Goal: Information Seeking & Learning: Learn about a topic

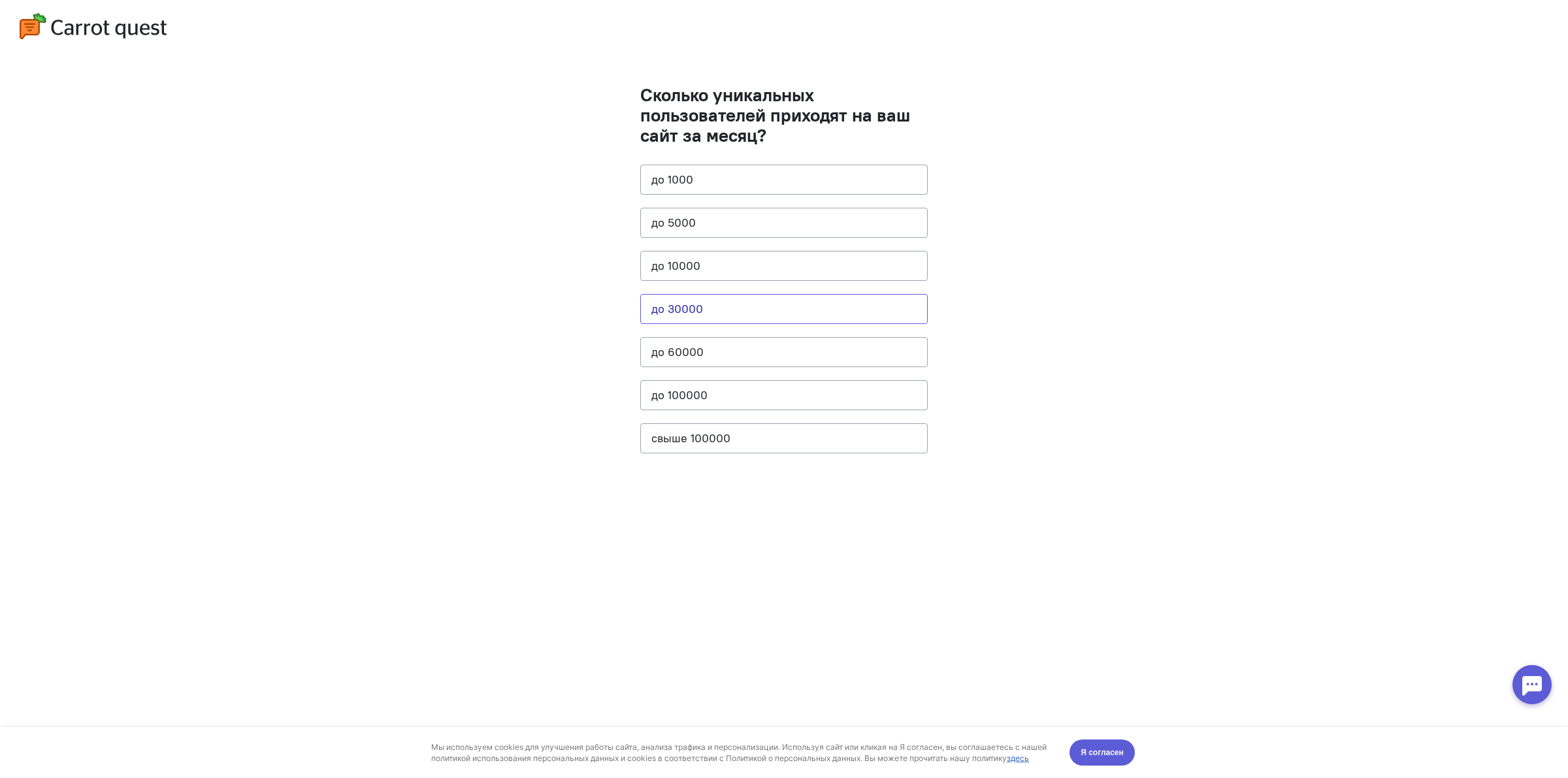
click at [775, 315] on button "до 30000" at bounding box center [784, 308] width 288 height 30
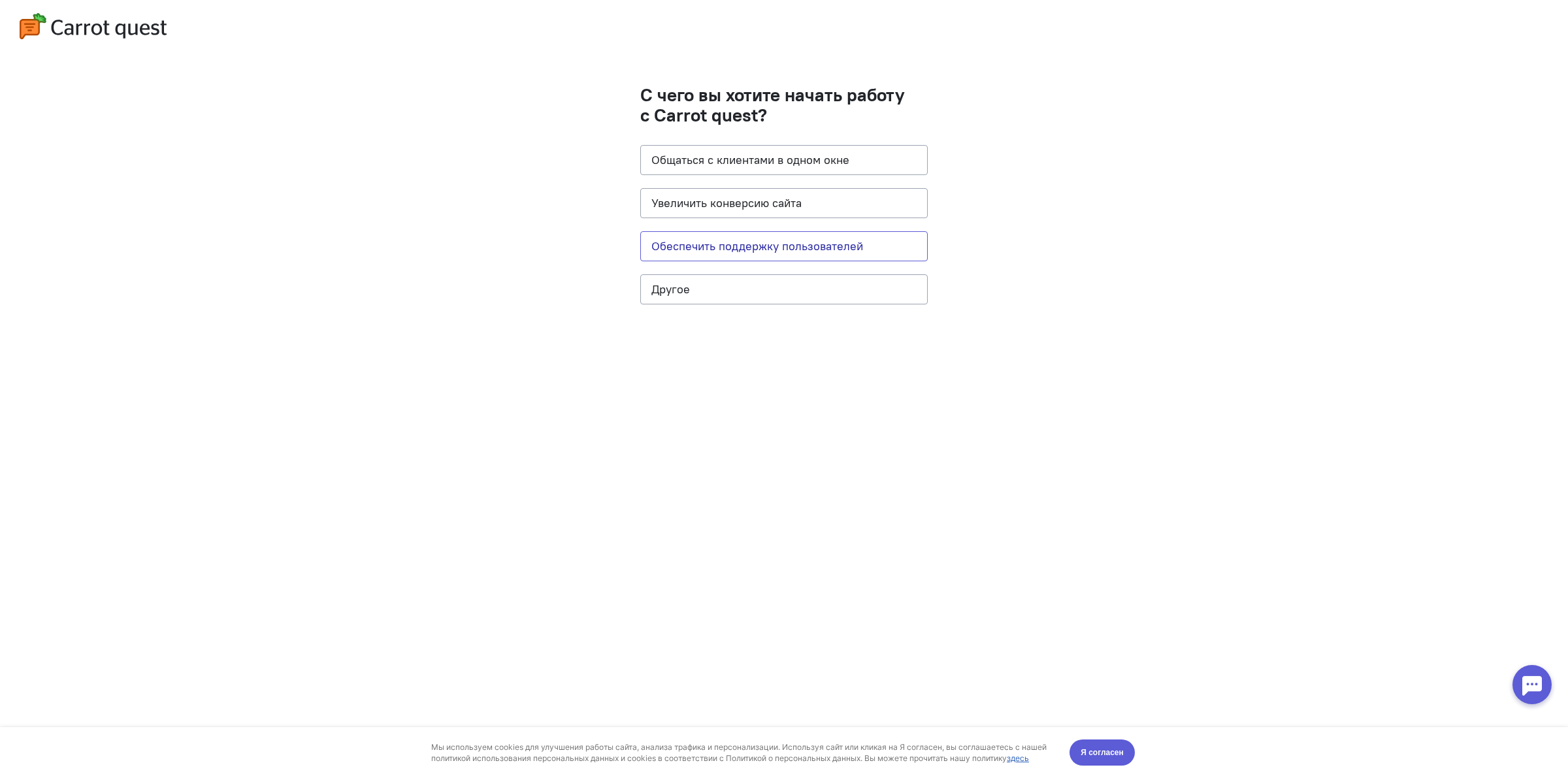
click at [781, 250] on button "Обеспечить поддержку пользователей" at bounding box center [784, 246] width 288 height 30
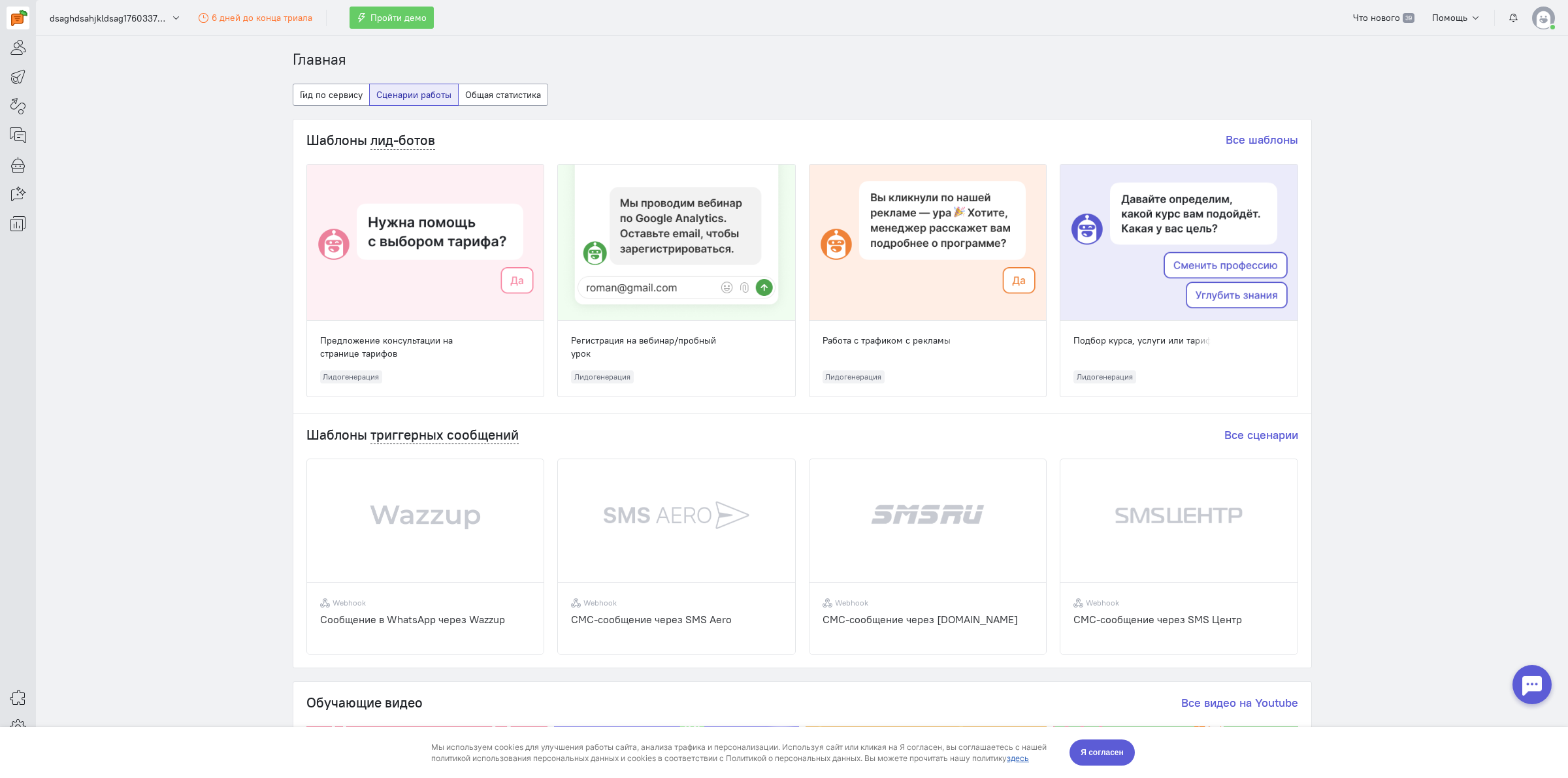
click at [1296, 339] on div "Шаблоны лид-ботов Все шаблоны Предложение консультации на странице тарифов Лидо…" at bounding box center [802, 265] width 1018 height 291
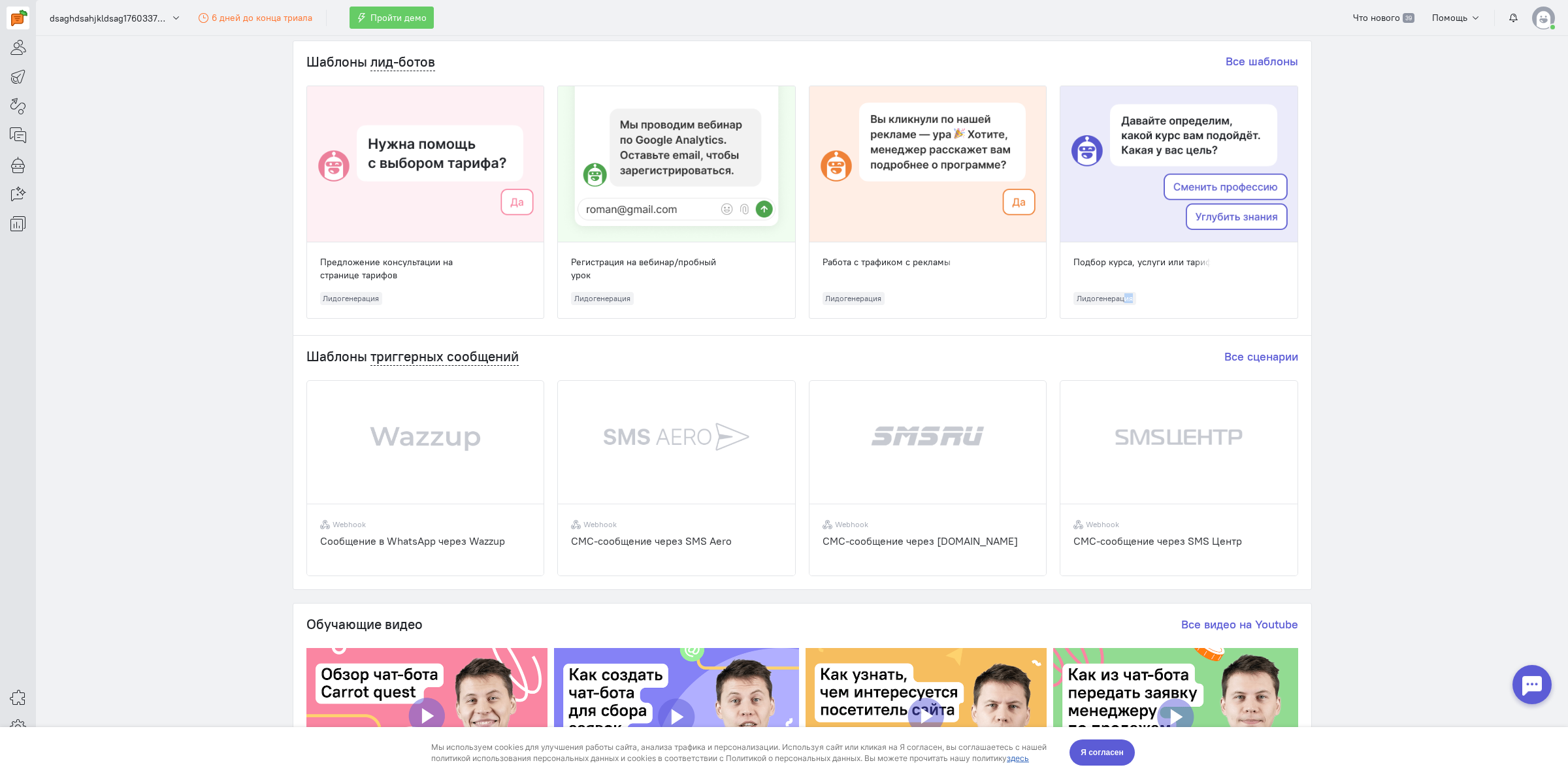
click at [1296, 339] on div "Шаблоны лид-ботов Все шаблоны Предложение консультации на странице тарифов Лидо…" at bounding box center [802, 315] width 1019 height 550
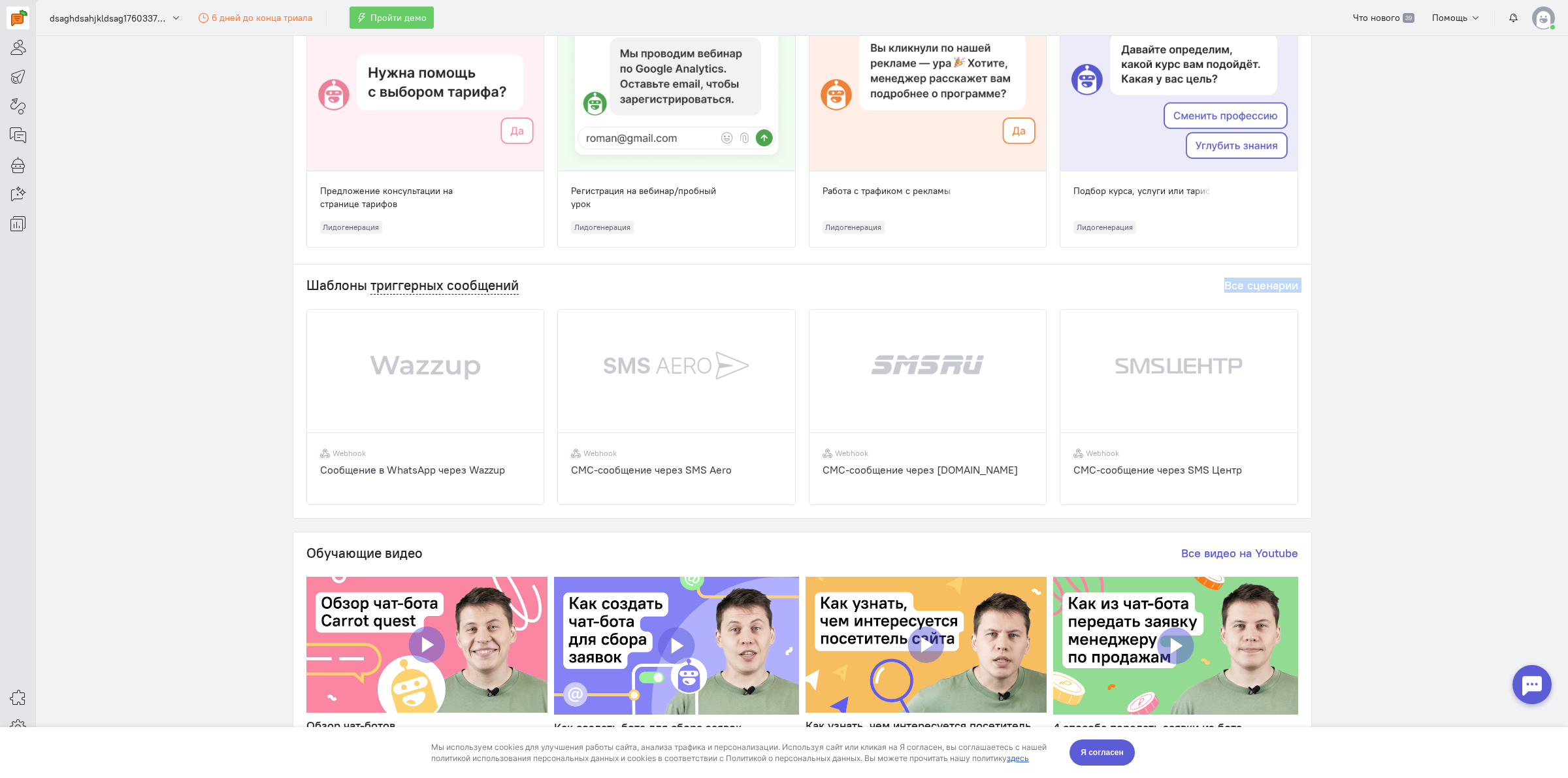
click at [1296, 339] on div "Шаблоны триггерных сообщений Все сценарии Webhook Cообщение в WhatsApp через Wa…" at bounding box center [802, 391] width 1018 height 253
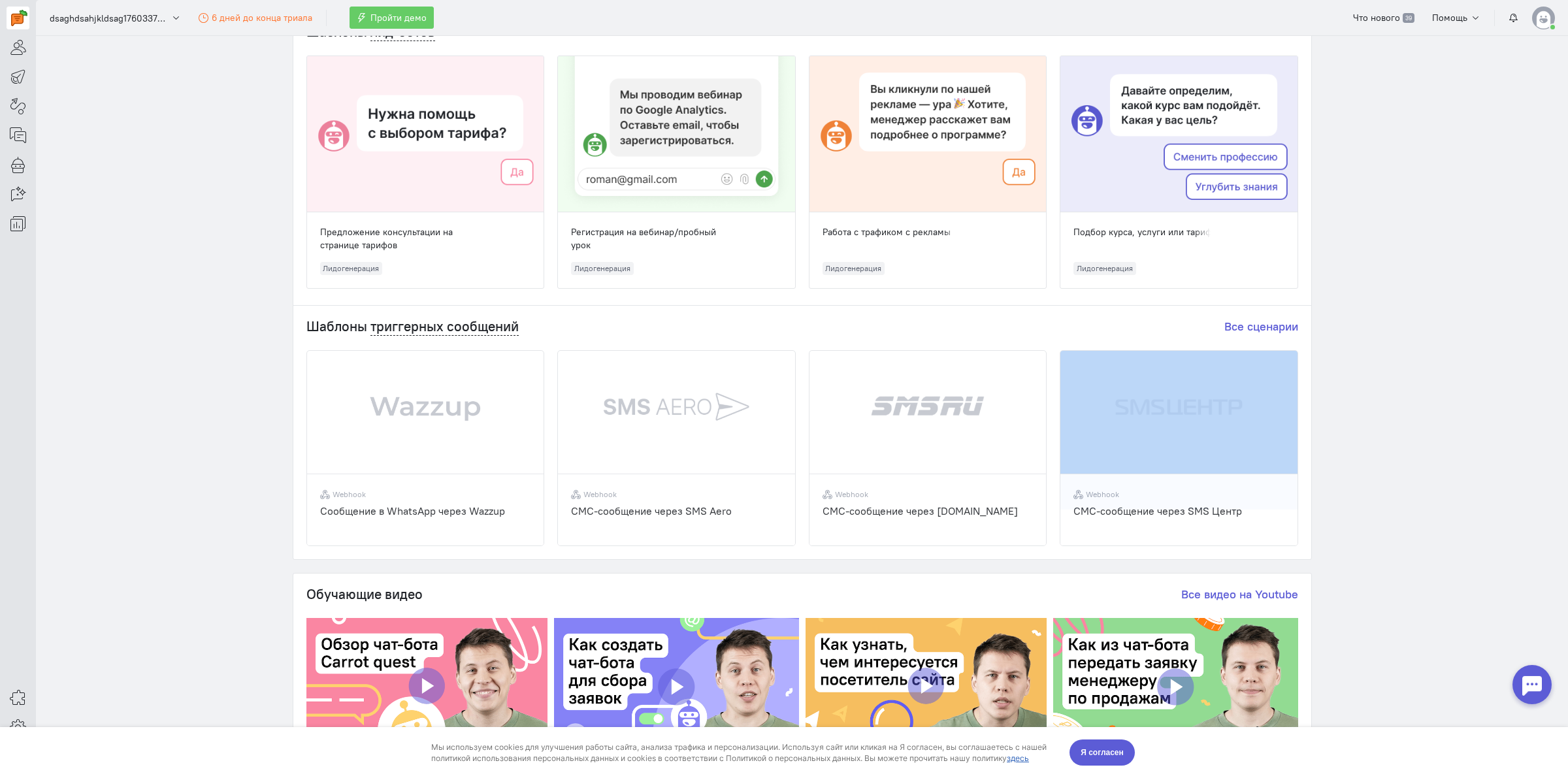
click at [1296, 339] on div "Шаблоны триггерных сообщений Все сценарии Webhook Cообщение в WhatsApp через Wa…" at bounding box center [802, 432] width 1018 height 253
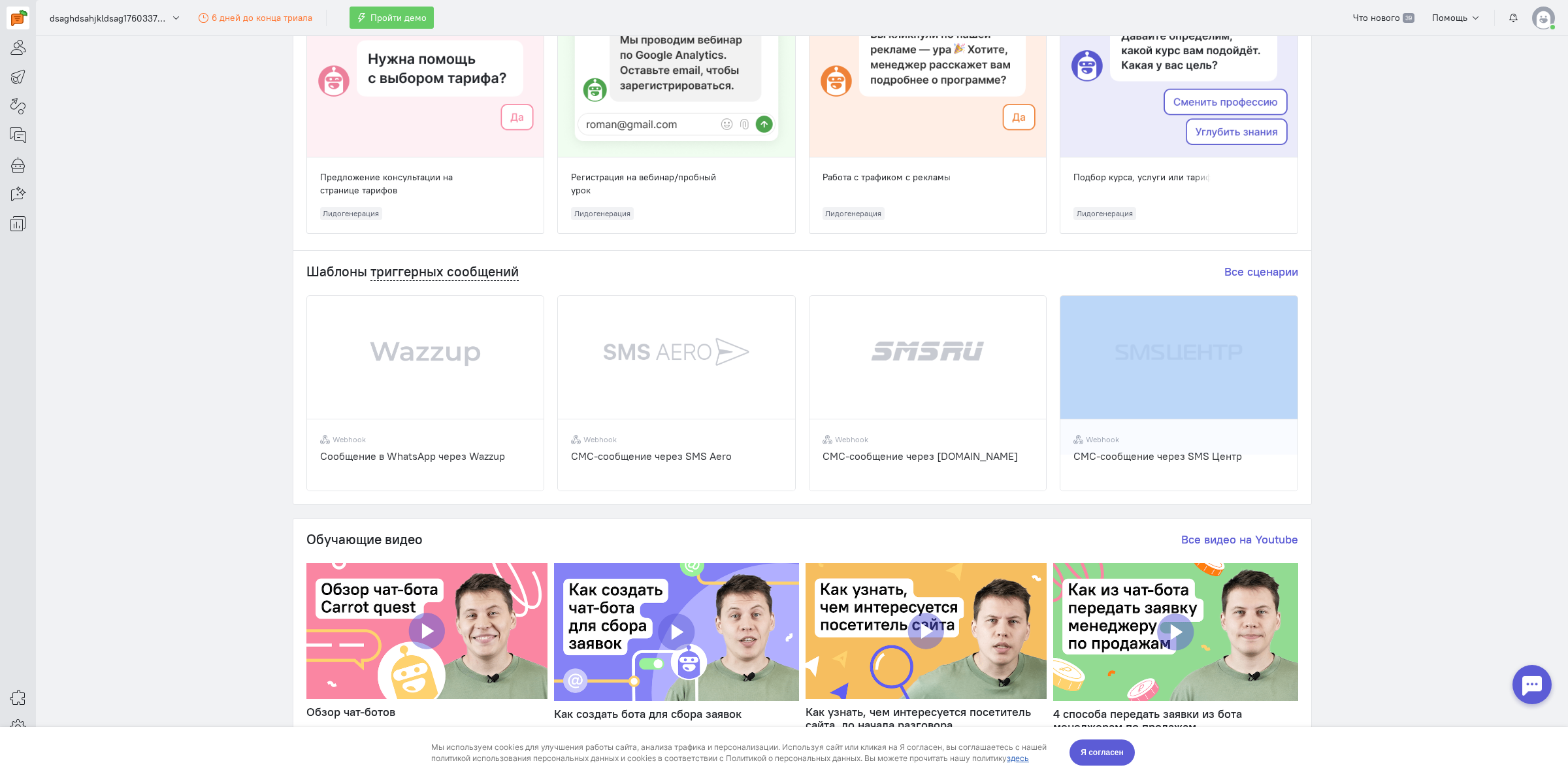
click at [1296, 339] on div "Шаблоны триггерных сообщений Все сценарии Webhook Cообщение в WhatsApp через Wa…" at bounding box center [802, 377] width 1018 height 253
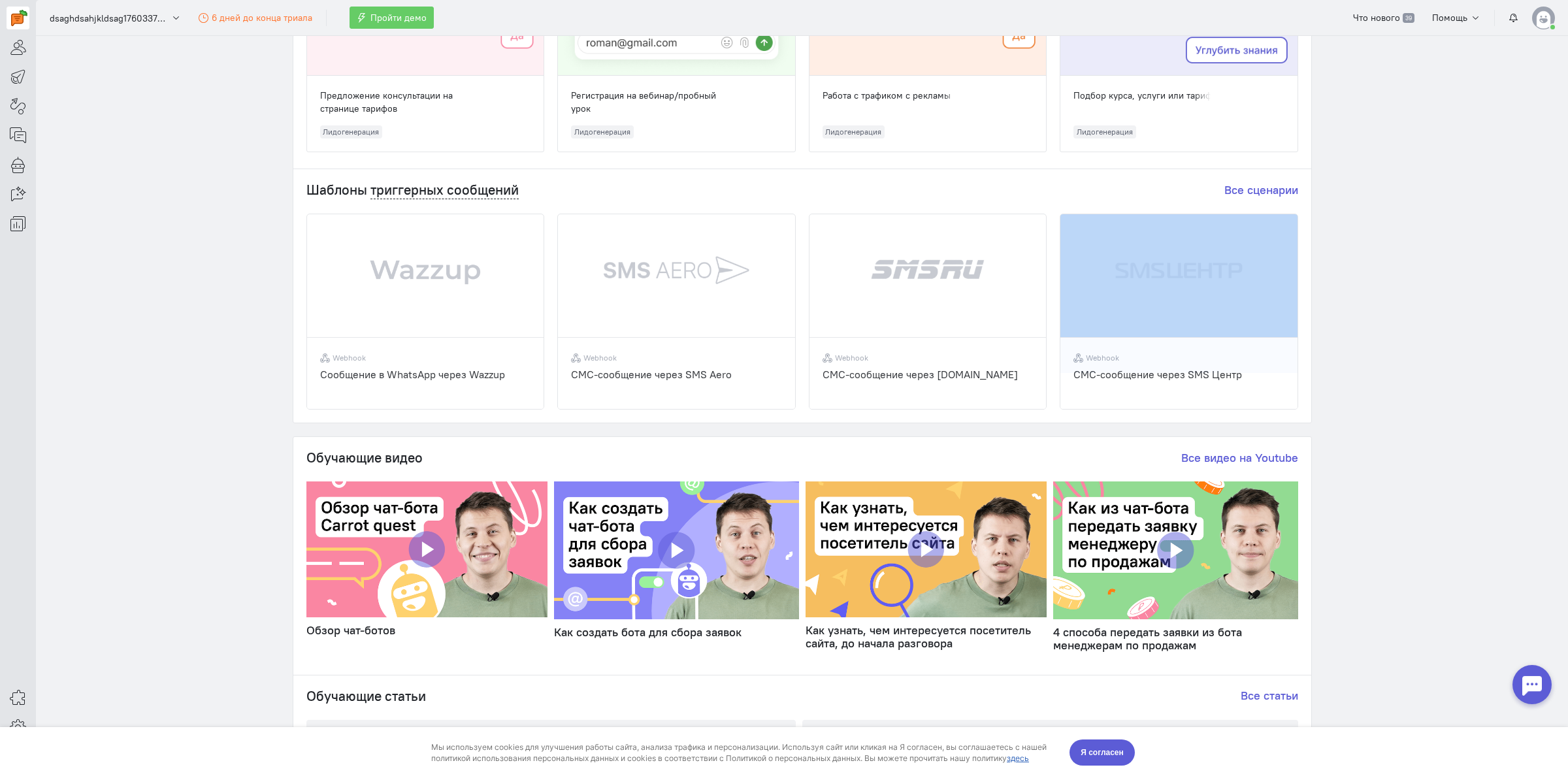
click at [1296, 339] on div "Шаблоны триггерных сообщений Все сценарии Webhook Cообщение в WhatsApp через Wa…" at bounding box center [802, 296] width 1018 height 253
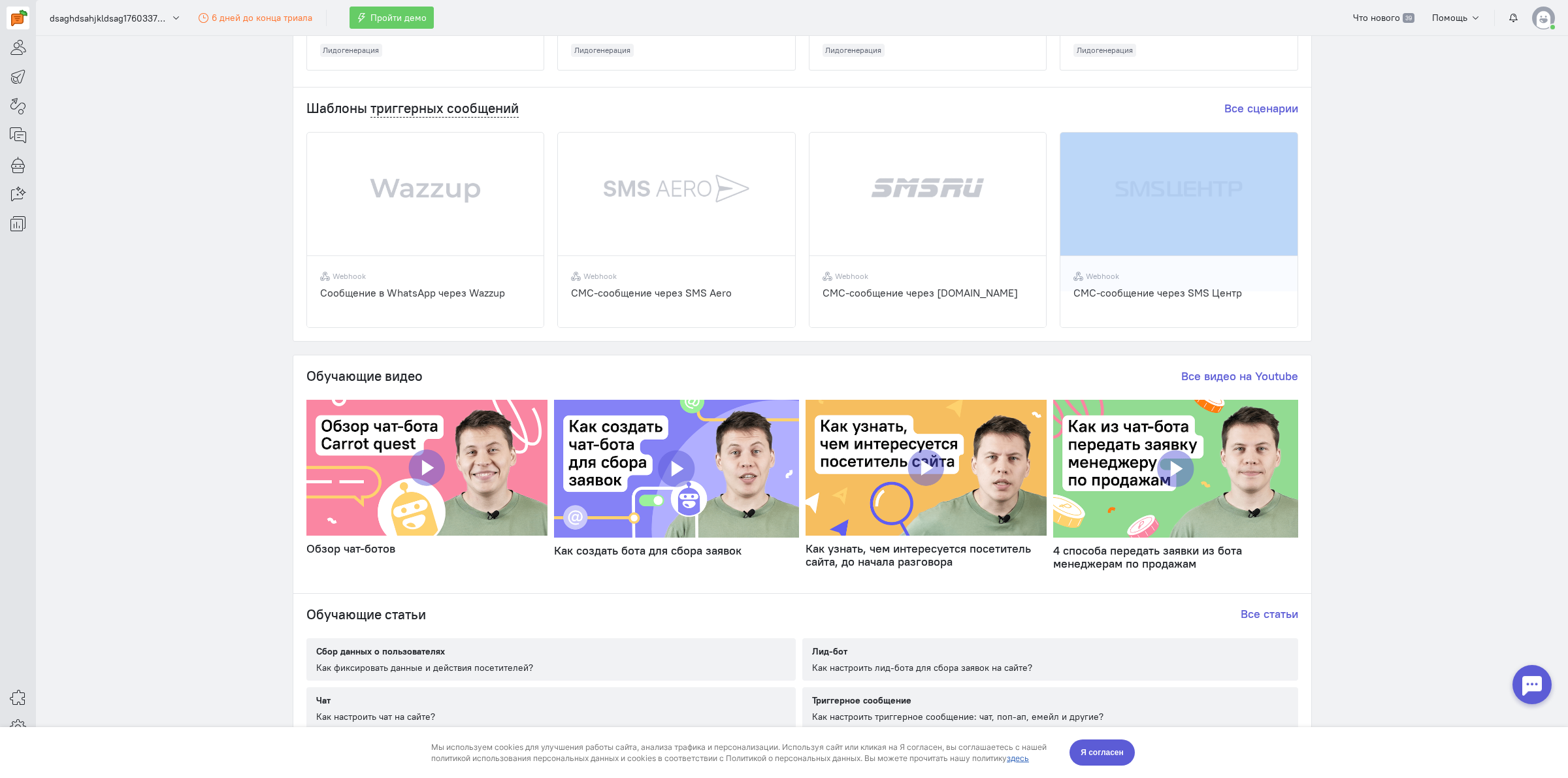
click at [1296, 339] on div "Шаблоны триггерных сообщений Все сценарии Webhook Cообщение в WhatsApp через Wa…" at bounding box center [802, 214] width 1018 height 253
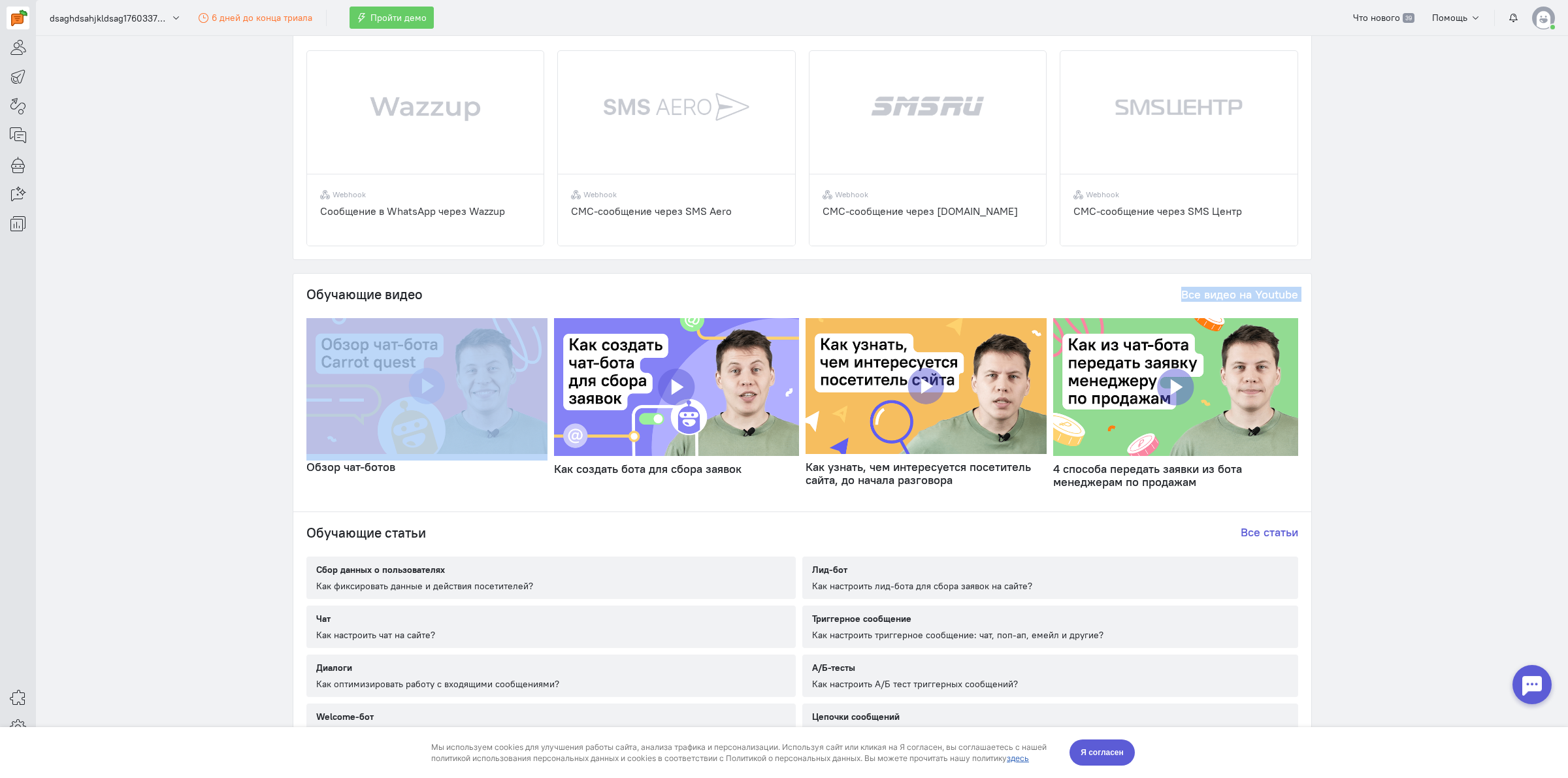
click at [1296, 339] on div "Обучающие видео Все видео на Youtube Обзор чат-ботов Как создать бота для сбора…" at bounding box center [802, 390] width 1018 height 234
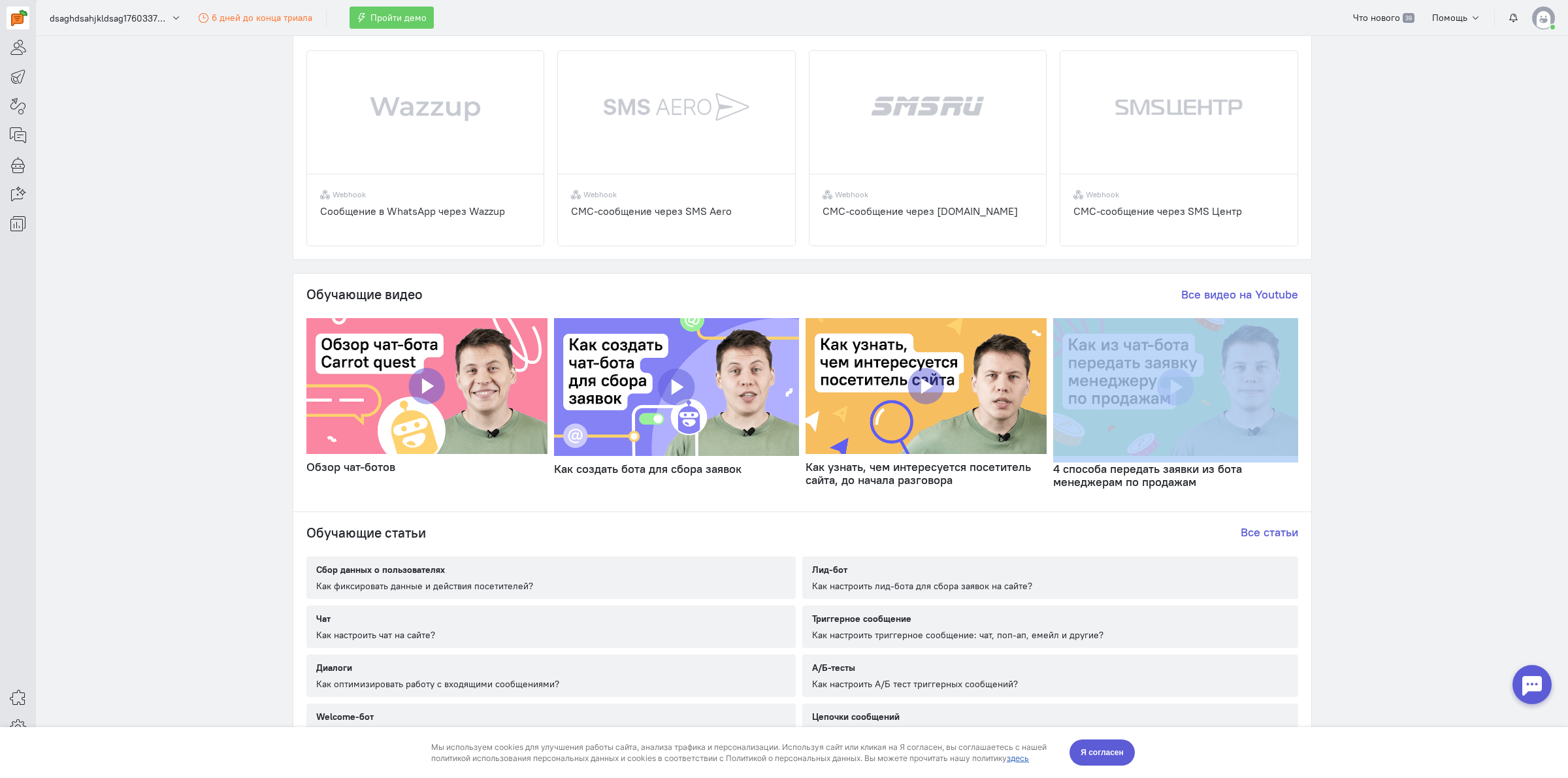
click at [1296, 339] on div "Обучающие видео Все видео на Youtube Обзор чат-ботов Как создать бота для сбора…" at bounding box center [802, 390] width 1018 height 234
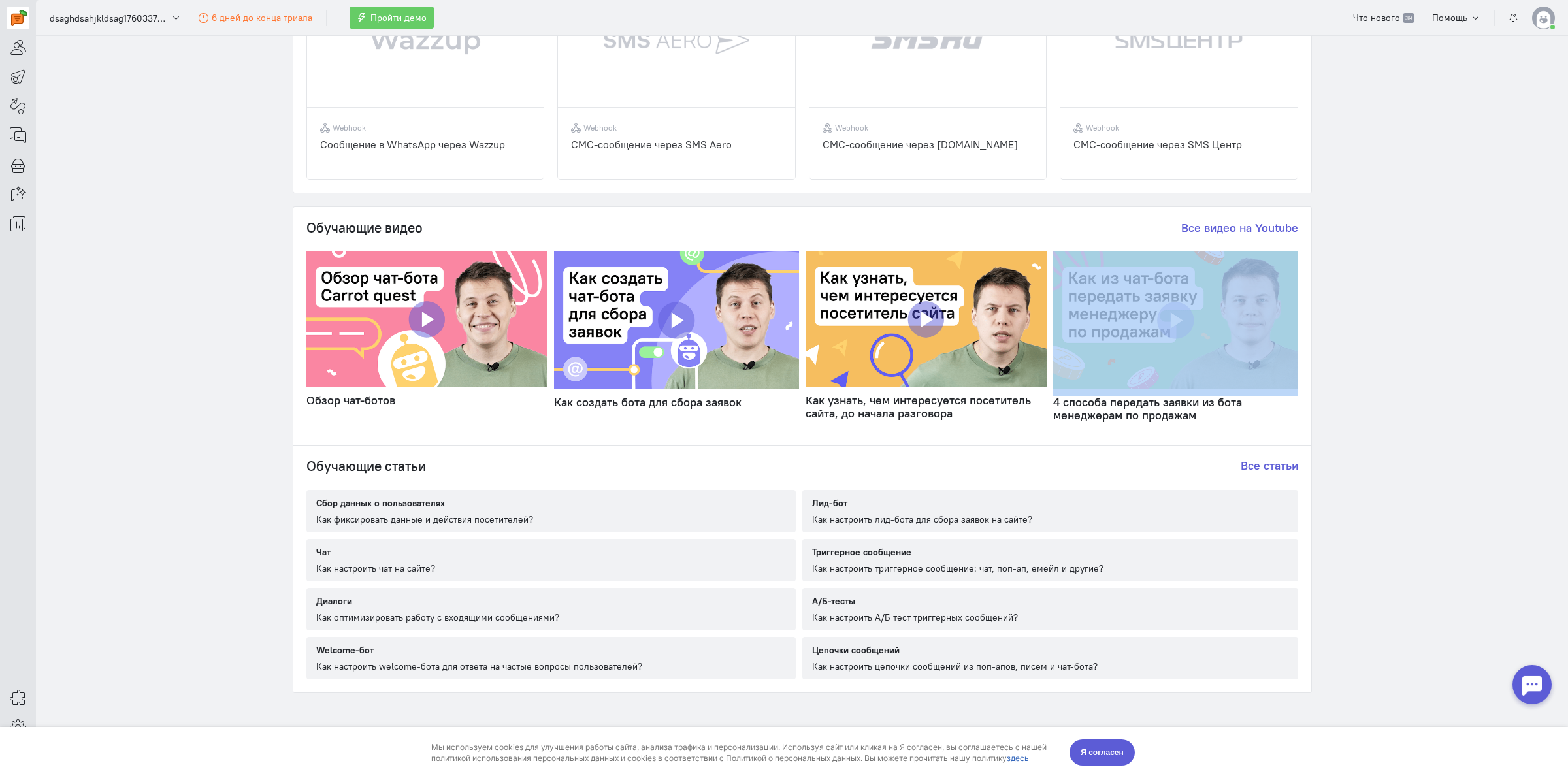
click at [1296, 339] on div "Обучающие видео Все видео на Youtube Обзор чат-ботов Как создать бота для сбора…" at bounding box center [802, 324] width 1018 height 234
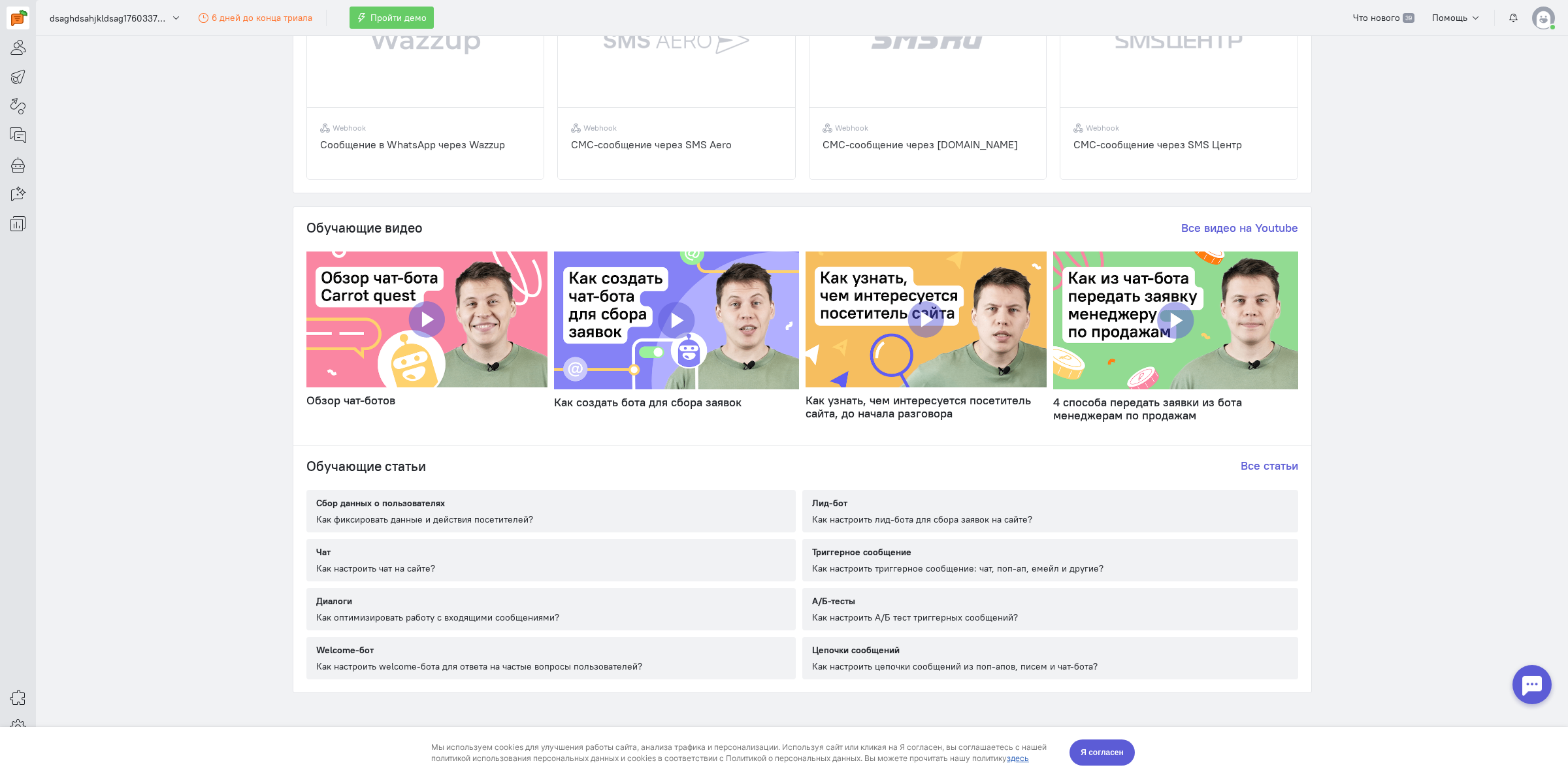
click at [1297, 402] on div "Обучающие видео Все видео на Youtube Обзор чат-ботов Как создать бота для сбора…" at bounding box center [802, 324] width 1018 height 234
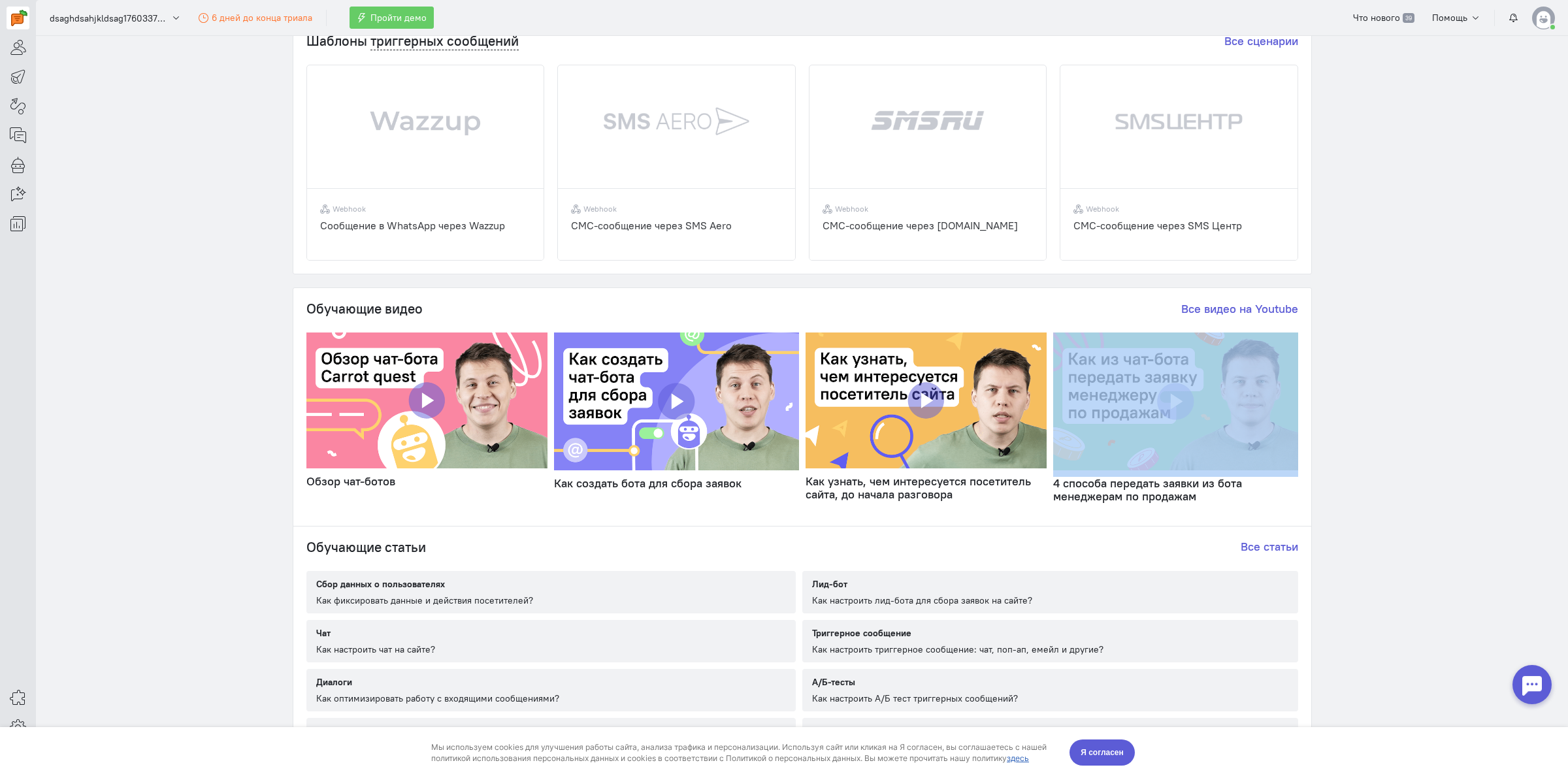
click at [1297, 402] on div "Обучающие видео Все видео на Youtube Обзор чат-ботов Как создать бота для сбора…" at bounding box center [802, 405] width 1018 height 234
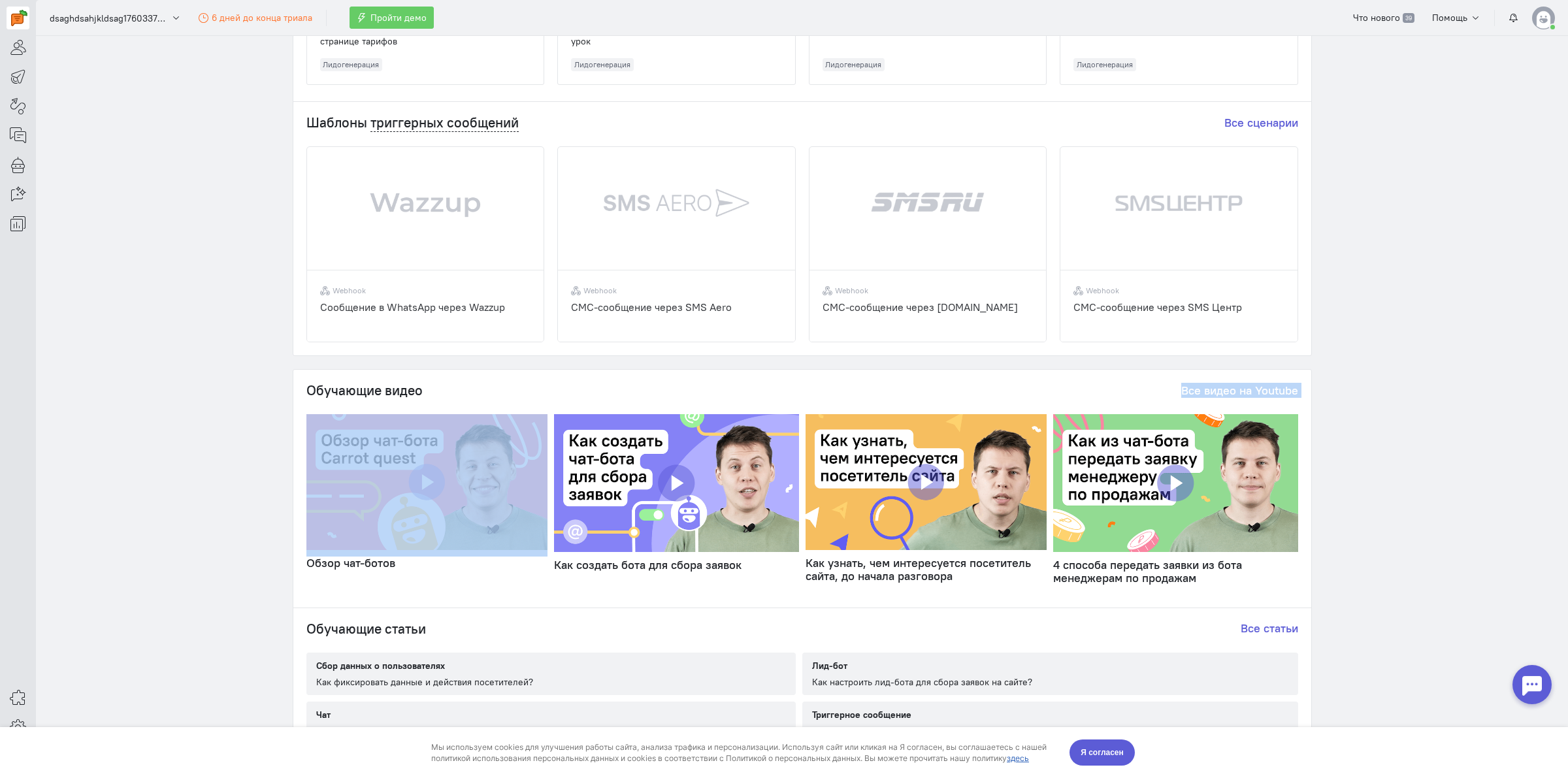
click at [1297, 402] on div "Обучающие видео Все видео на Youtube Обзор чат-ботов Как создать бота для сбора…" at bounding box center [802, 486] width 1018 height 234
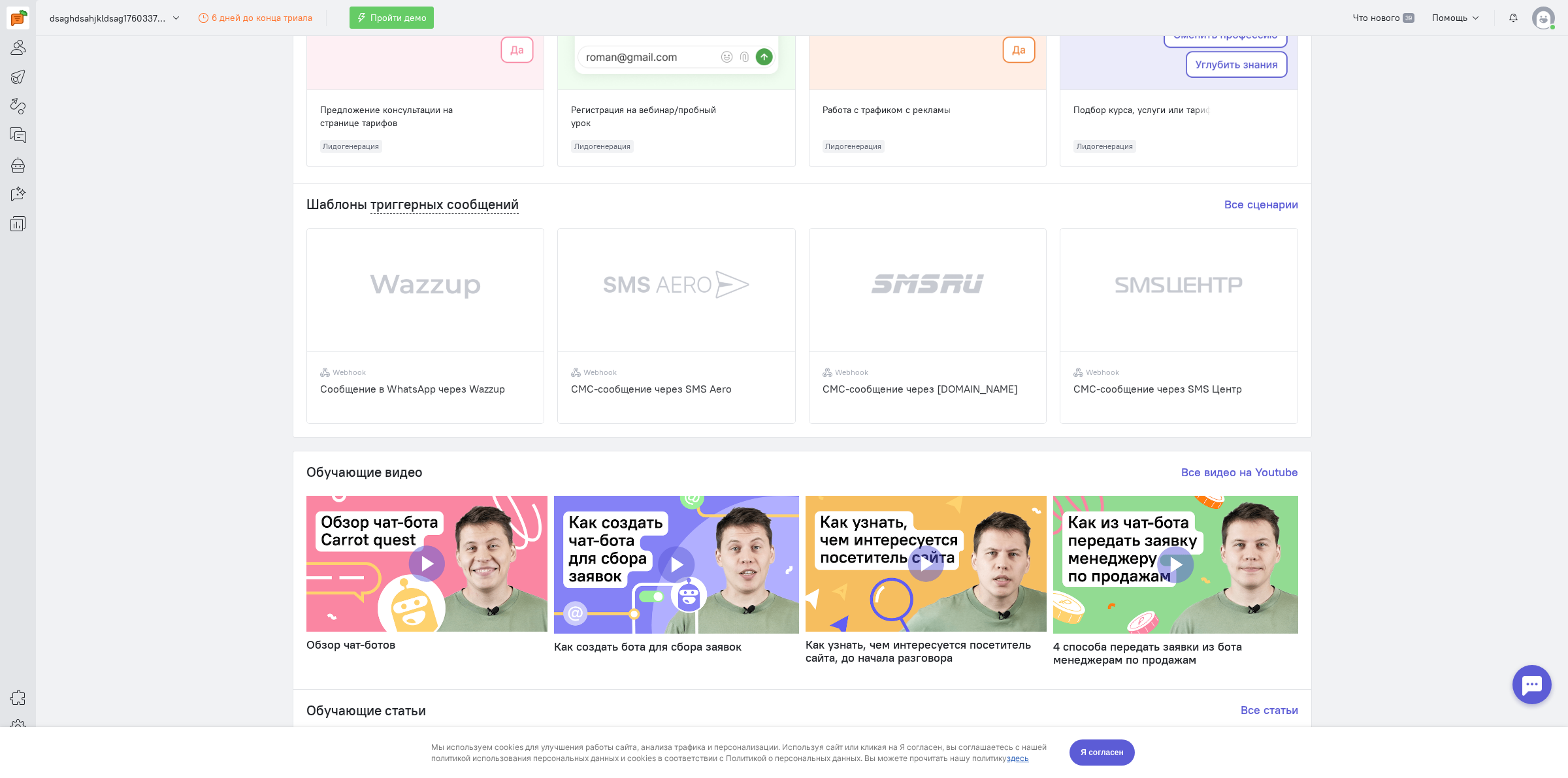
click at [1297, 402] on div "Шаблоны триггерных сообщений Все сценарии Webhook Cообщение в WhatsApp через Wa…" at bounding box center [802, 310] width 1018 height 253
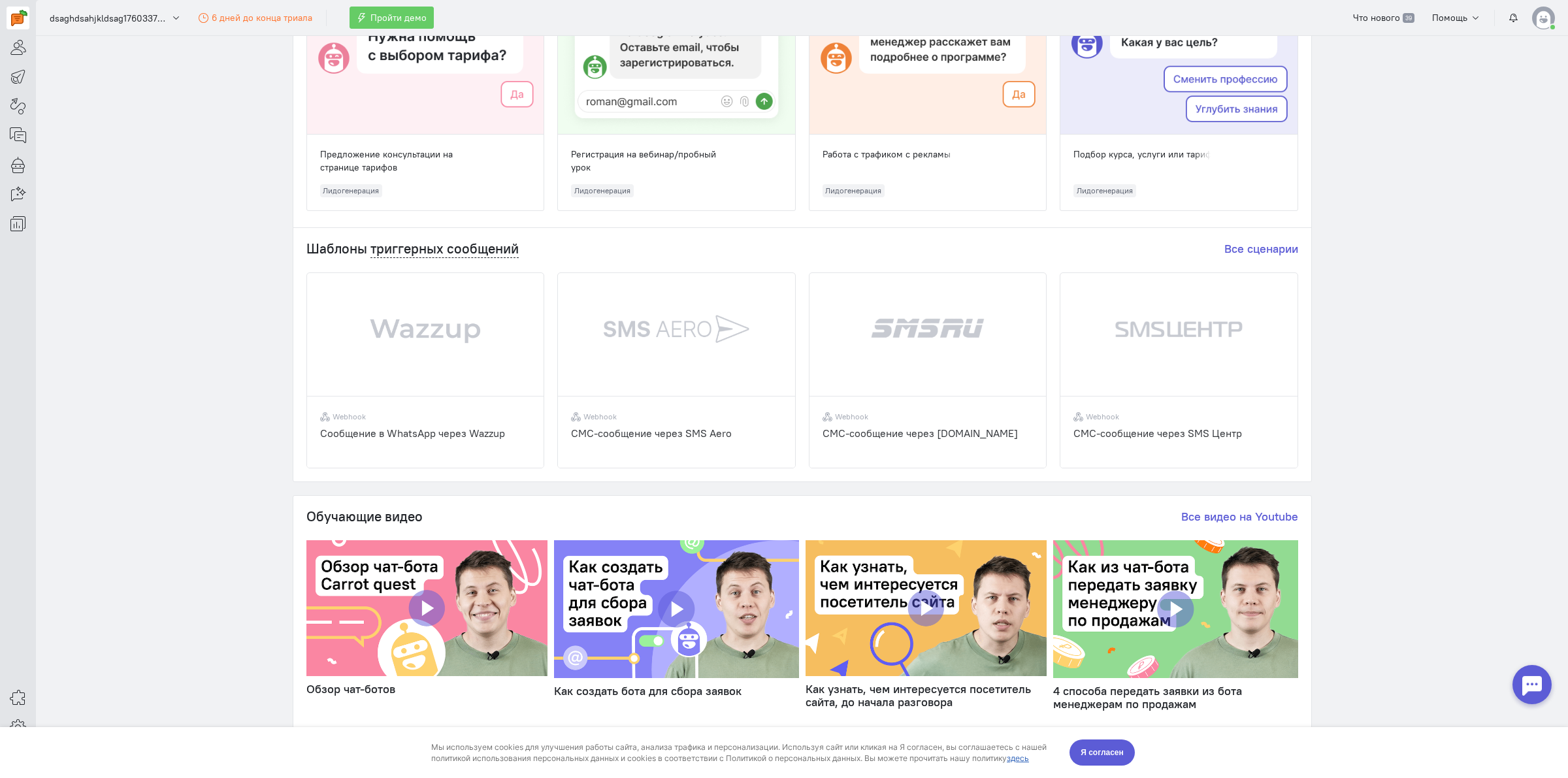
click at [1297, 402] on div "Шаблоны триггерных сообщений Все сценарии Webhook Cообщение в WhatsApp через Wa…" at bounding box center [802, 354] width 1018 height 253
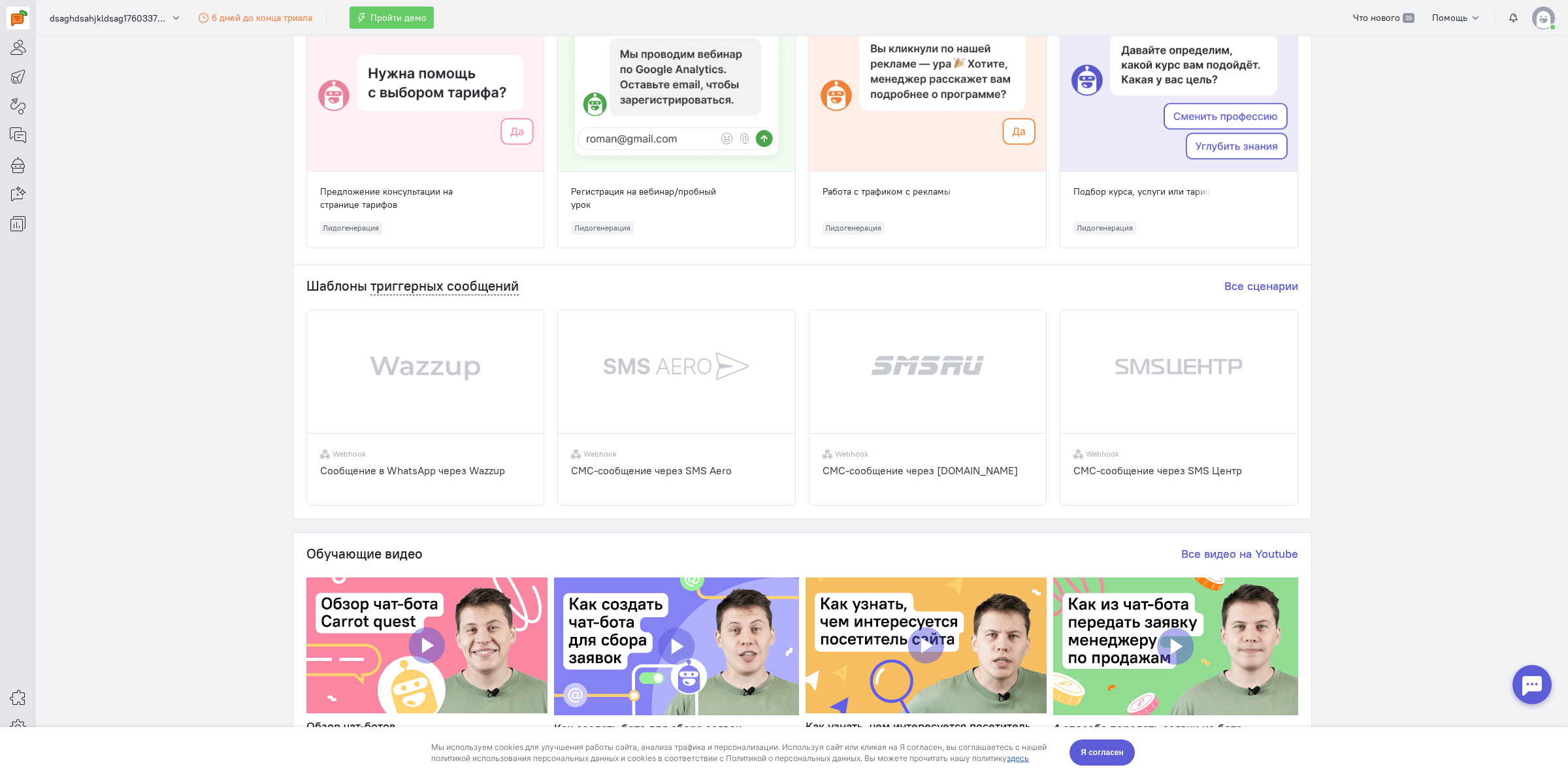
scroll to position [67, 0]
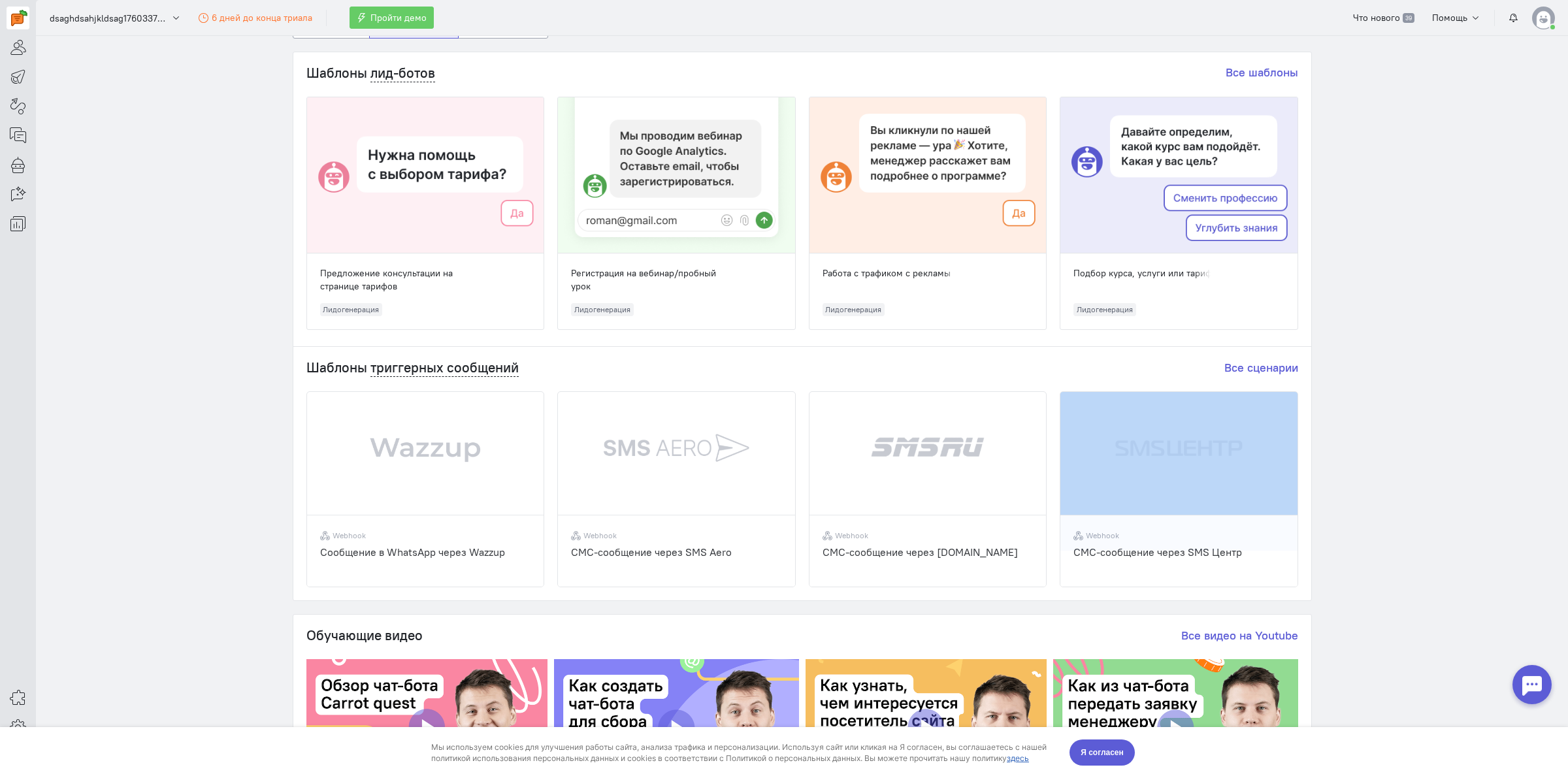
click at [1297, 402] on div "Шаблоны триггерных сообщений Все сценарии Webhook Cообщение в WhatsApp через Wa…" at bounding box center [802, 473] width 1018 height 253
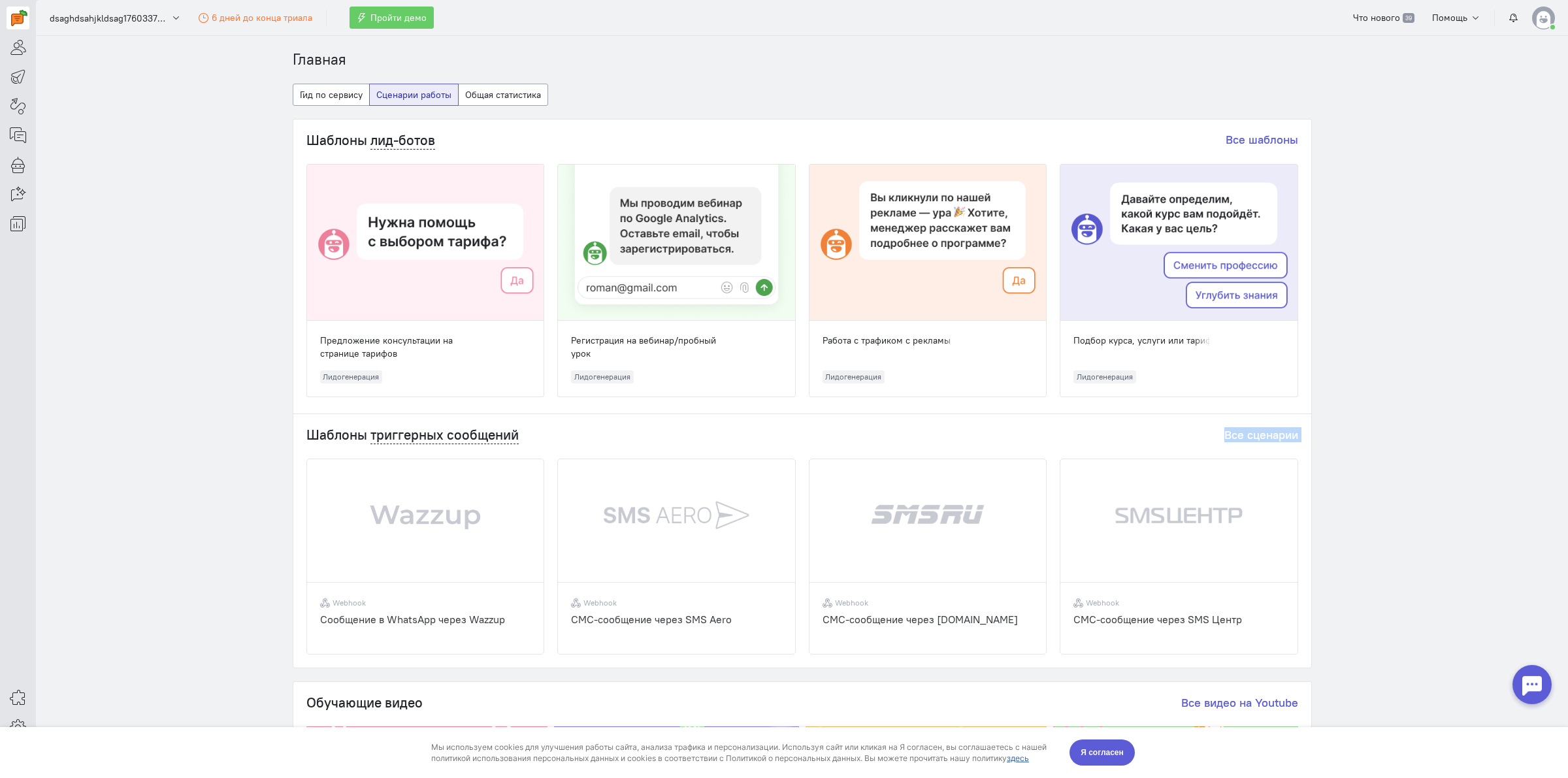
click at [1297, 402] on div "Шаблоны лид-ботов Все шаблоны Предложение консультации на странице тарифов Лидо…" at bounding box center [802, 394] width 1019 height 550
click at [1297, 402] on div "Шаблоны лид-ботов Все шаблоны Предложение консультации на странице тарифов Лидо…" at bounding box center [802, 265] width 1018 height 291
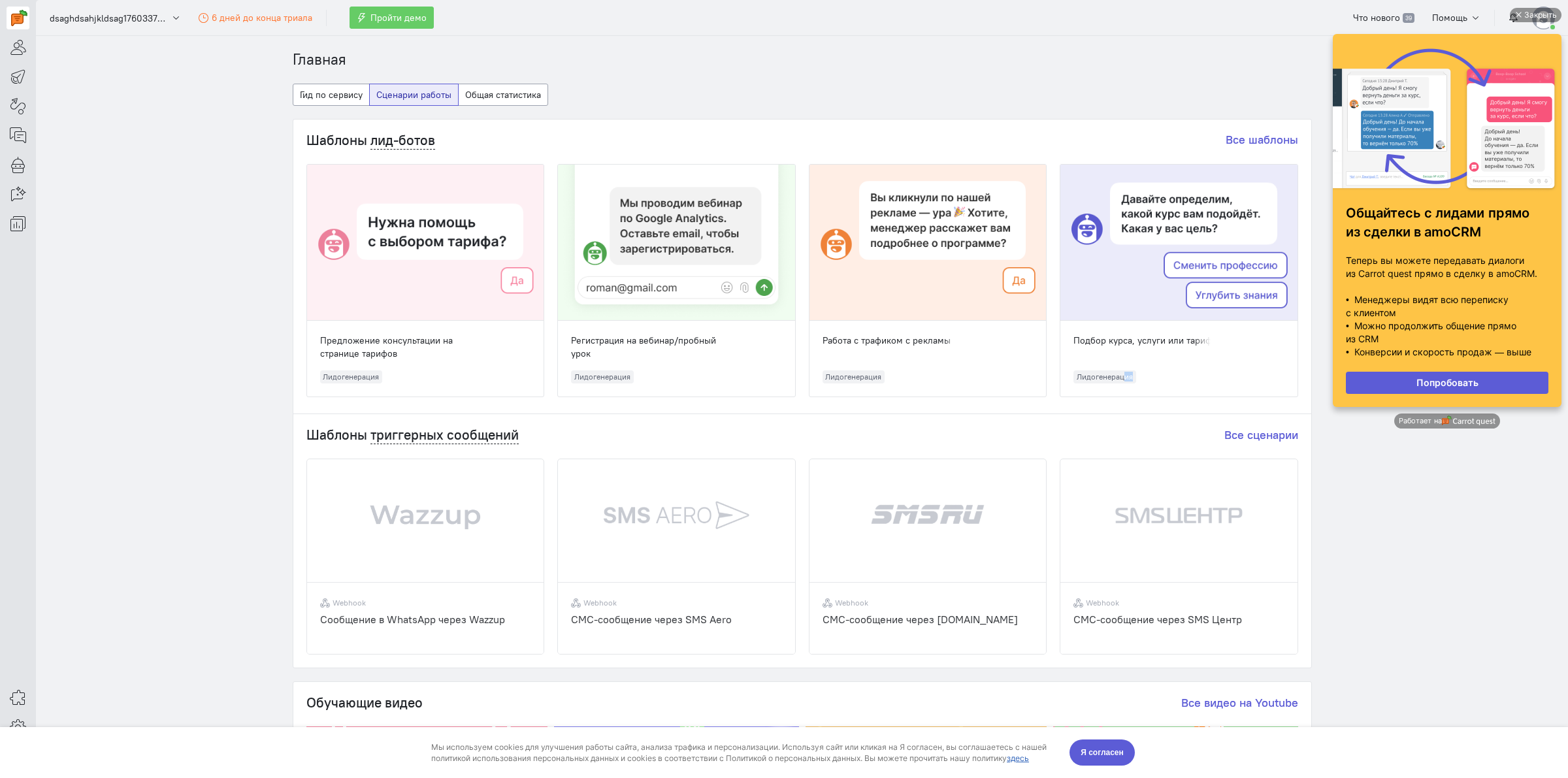
click at [1301, 337] on div "Шаблоны лид-ботов Все шаблоны Предложение консультации на странице тарифов Лидо…" at bounding box center [802, 265] width 1018 height 291
click at [1533, 11] on div "Закрыть" at bounding box center [1540, 15] width 33 height 14
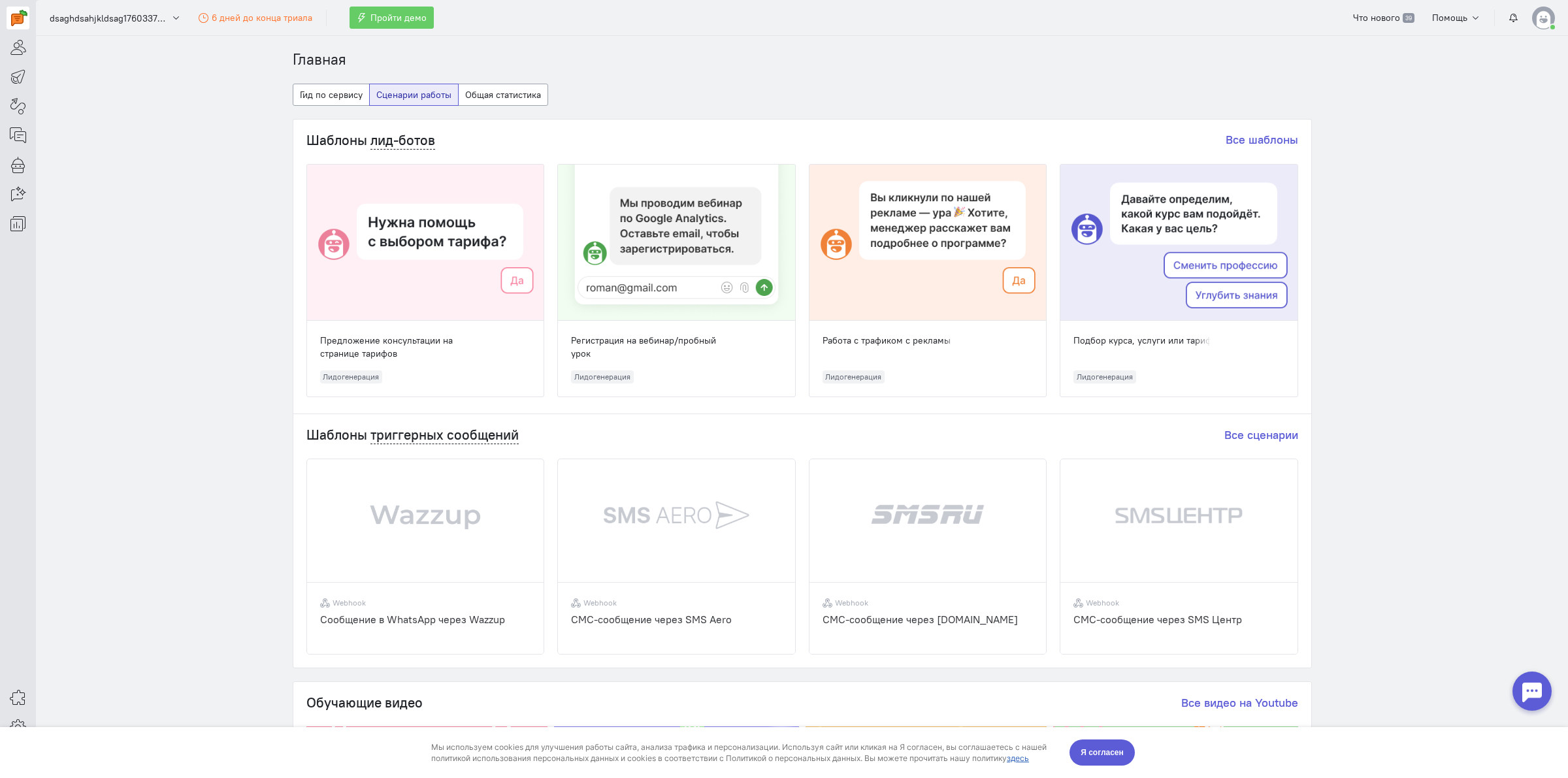
click at [1299, 132] on div "Шаблоны лид-ботов Все шаблоны Предложение консультации на странице тарифов Лидо…" at bounding box center [802, 265] width 1018 height 291
click at [1294, 73] on div "Главная Гид по сервису Сценарии работы Общая статистика Шаблоны лид-ботов Все ш…" at bounding box center [802, 608] width 1045 height 1119
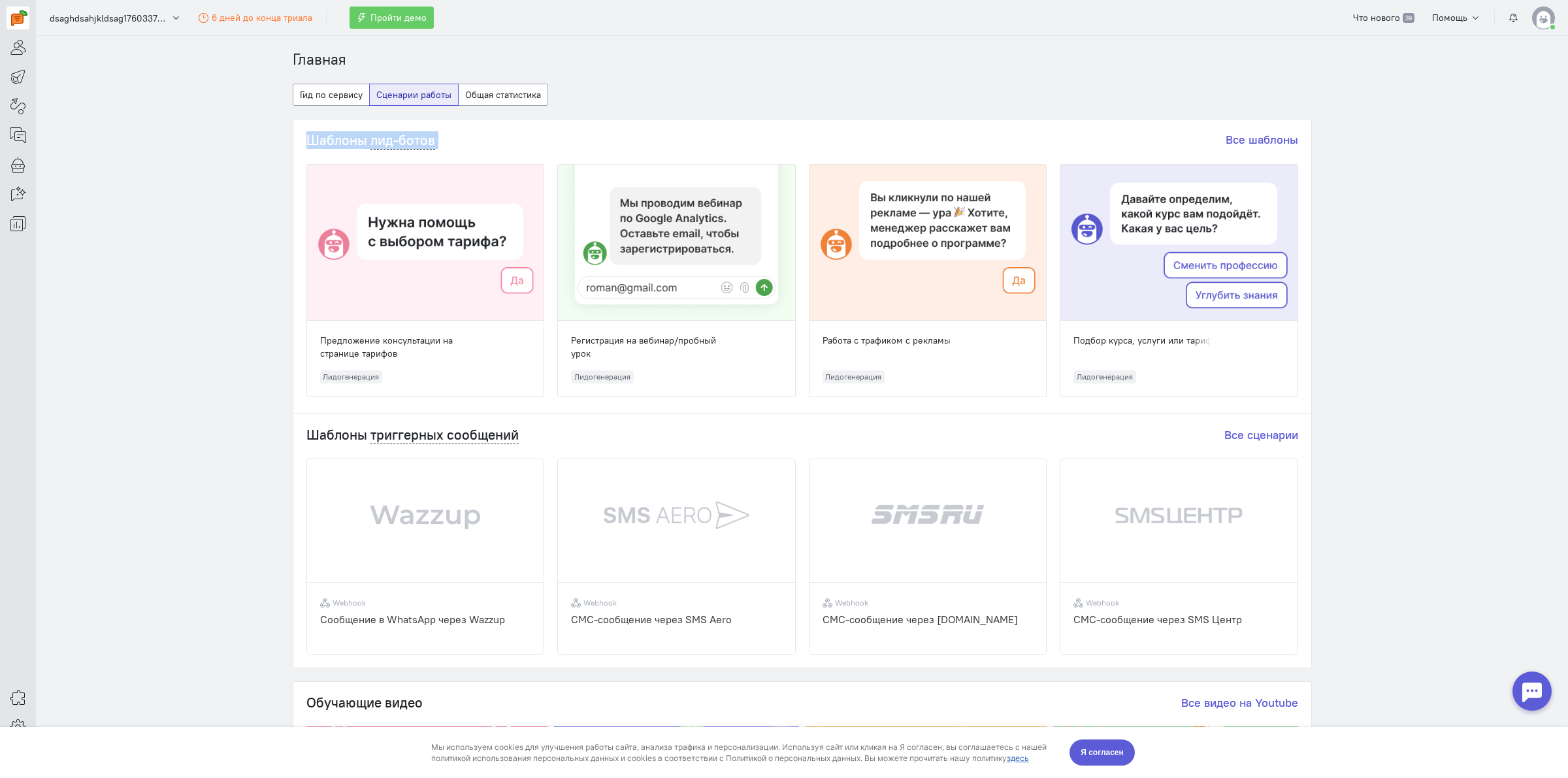
click at [1294, 73] on div "Главная Гид по сервису Сценарии работы Общая статистика Шаблоны лид-ботов Все ш…" at bounding box center [802, 608] width 1045 height 1119
click at [1299, 54] on ol "Главная" at bounding box center [802, 60] width 1019 height 21
click at [1299, 54] on ol "Главная" at bounding box center [802, 60] width 1019 height 21
click at [1295, 309] on div "Шаблоны лид-ботов Все шаблоны Предложение консультации на странице тарифов Лидо…" at bounding box center [802, 265] width 1018 height 291
